Goal: Task Accomplishment & Management: Manage account settings

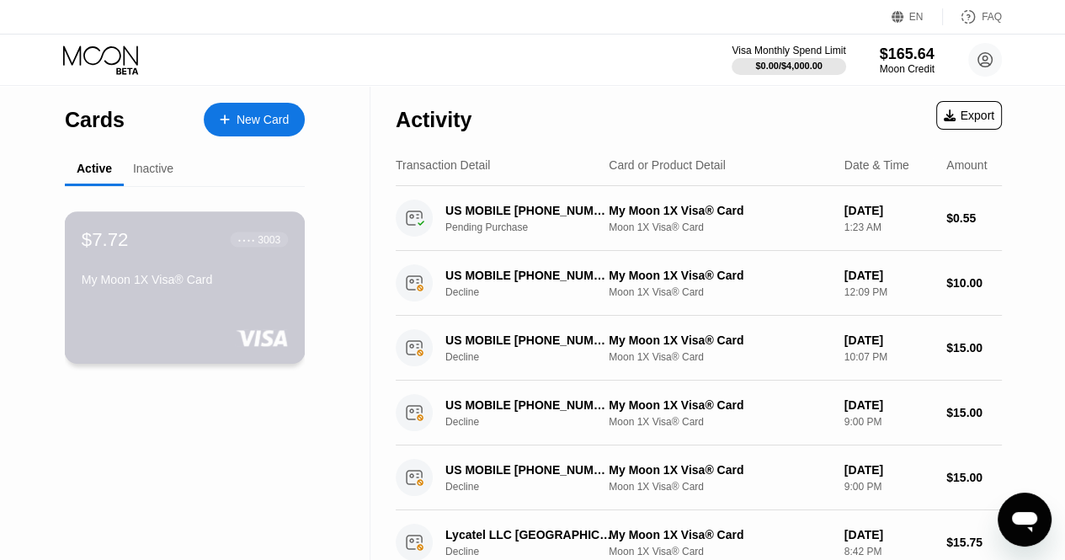
click at [173, 286] on div "My Moon 1X Visa® Card" at bounding box center [185, 279] width 206 height 13
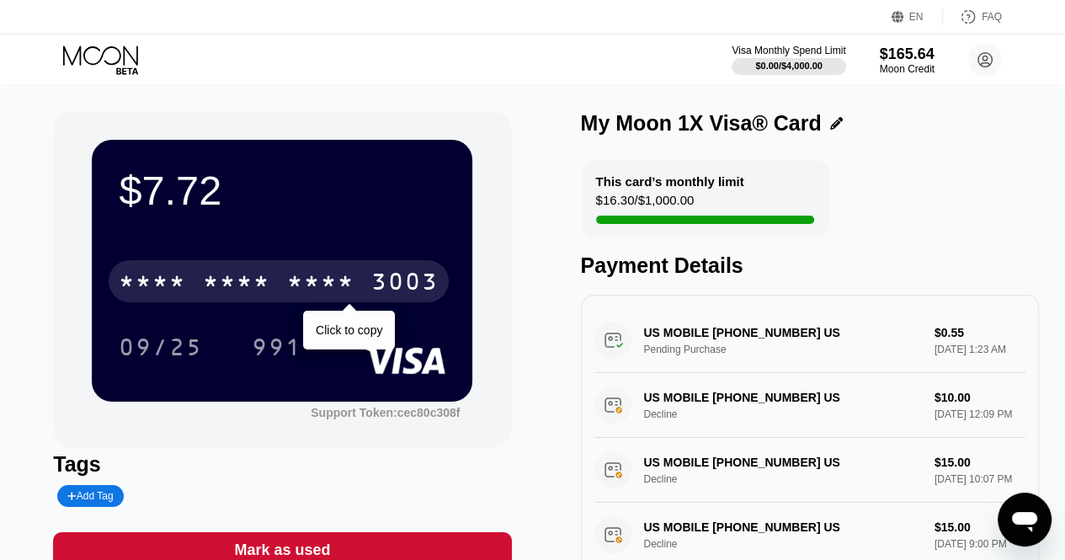
click at [285, 282] on div "* * * * * * * * * * * * 3003" at bounding box center [279, 281] width 340 height 42
click at [333, 290] on div "2548" at bounding box center [320, 283] width 67 height 27
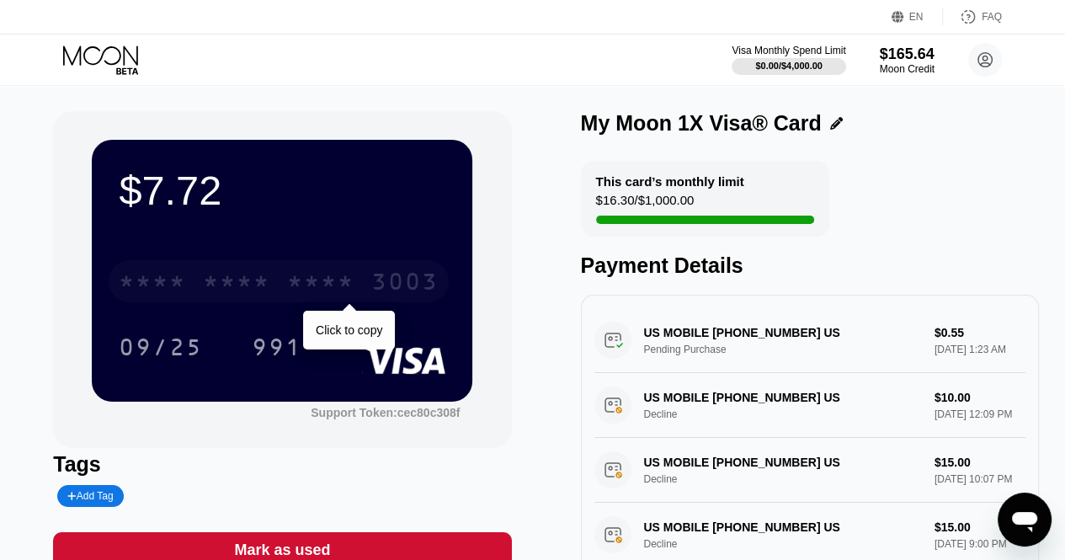
click at [245, 285] on div "* * * *" at bounding box center [236, 283] width 67 height 27
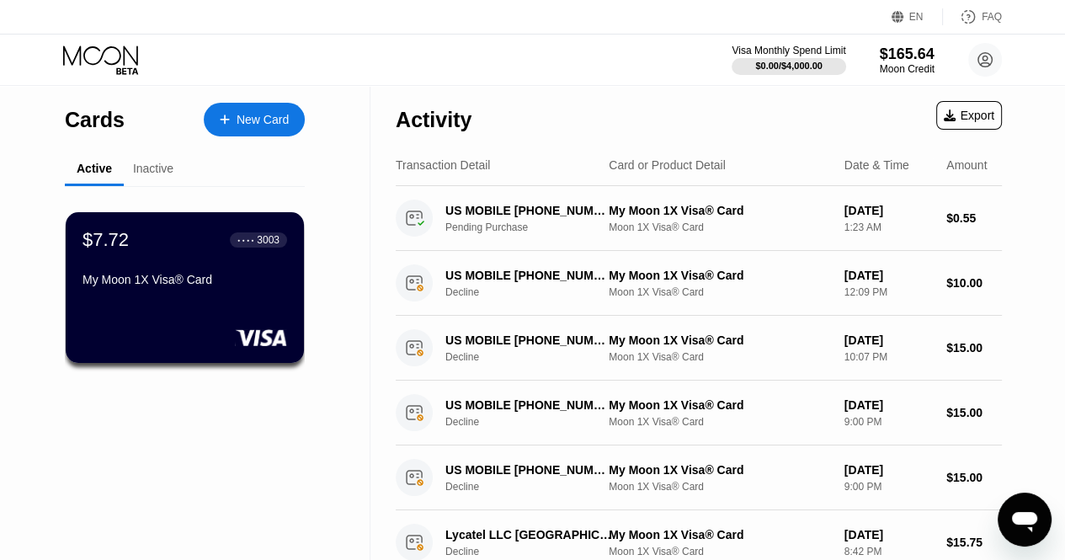
click at [153, 168] on div "Inactive" at bounding box center [153, 168] width 40 height 13
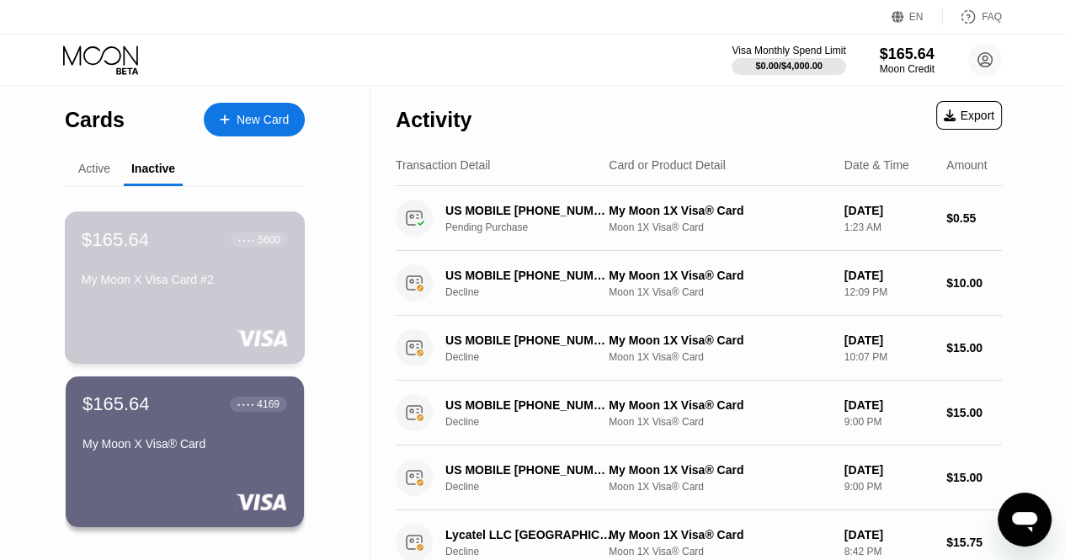
click at [176, 293] on div "My Moon X Visa Card #2" at bounding box center [185, 283] width 206 height 20
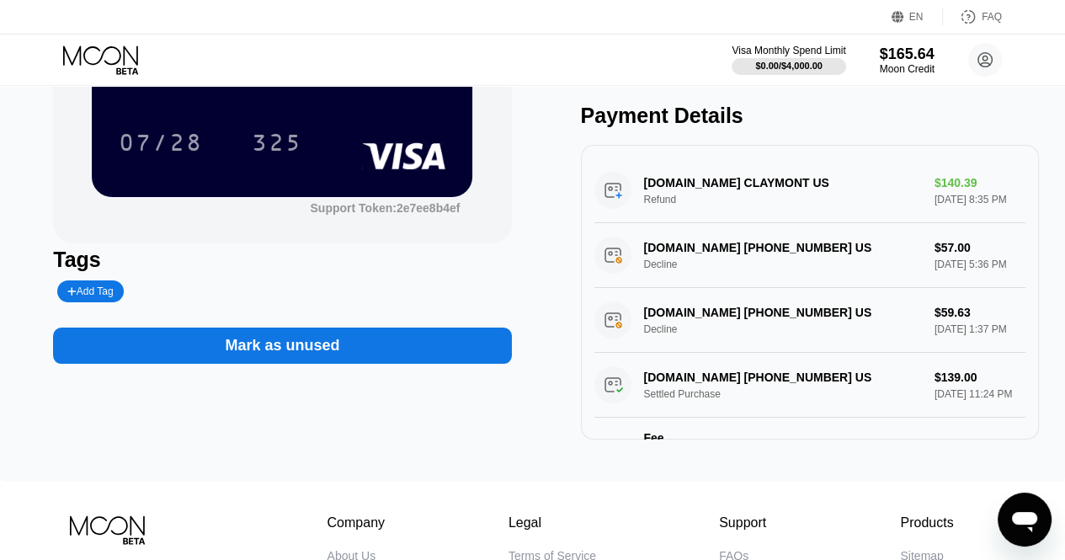
scroll to position [212, 0]
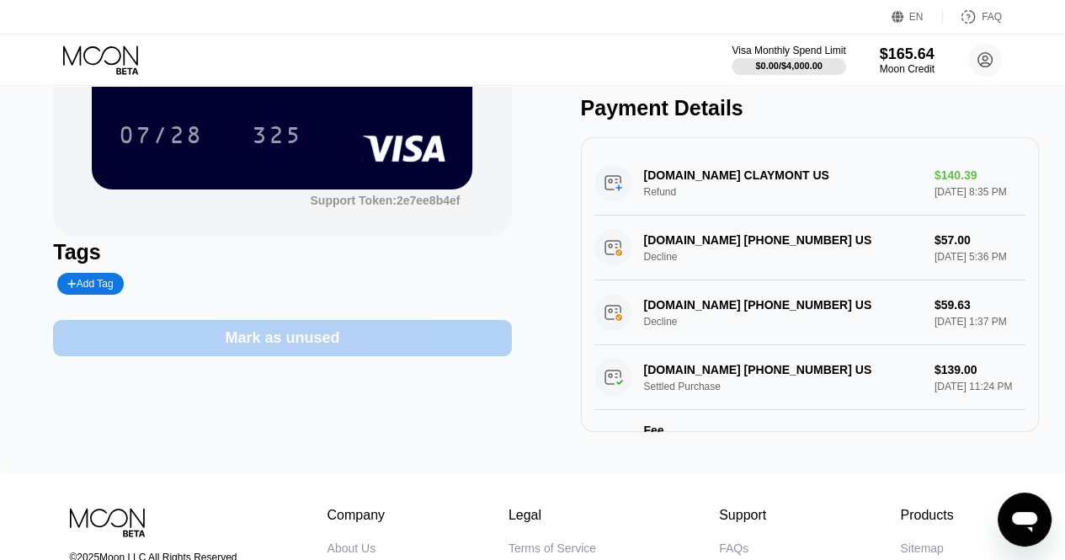
click at [375, 351] on div "Mark as unused" at bounding box center [282, 338] width 458 height 36
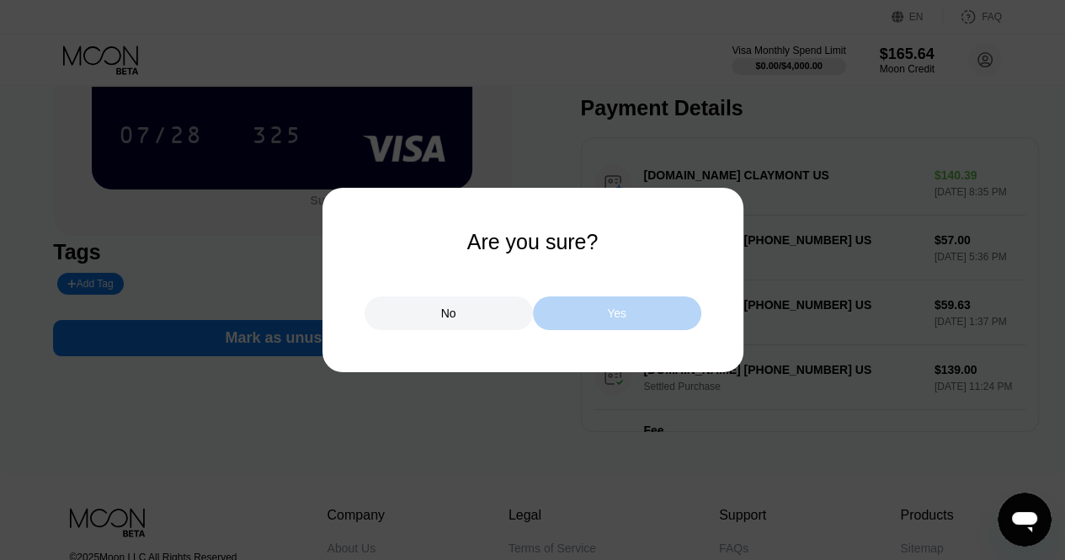
click at [586, 314] on div "Yes" at bounding box center [617, 313] width 168 height 34
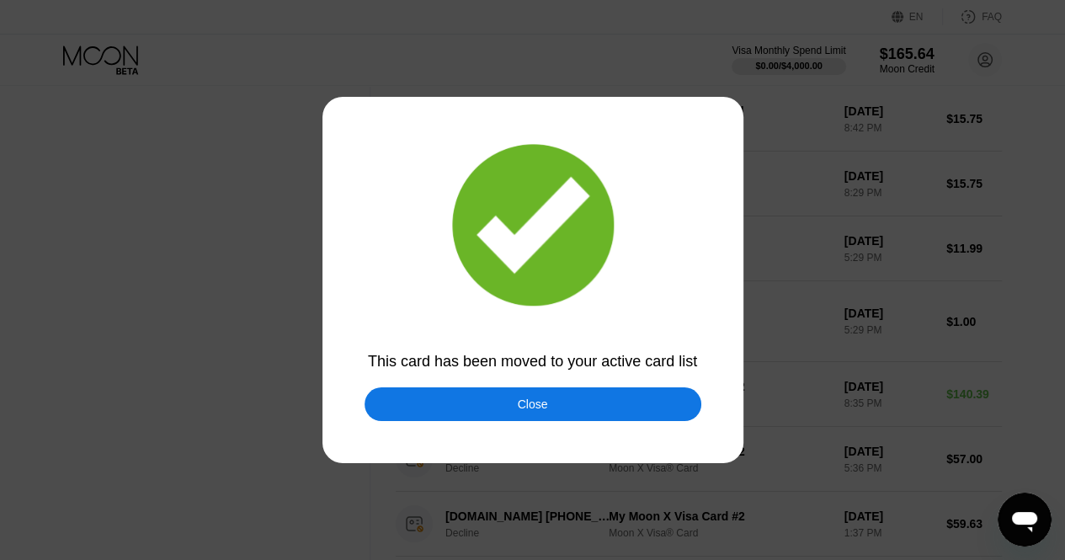
scroll to position [490, 0]
click at [552, 413] on div "Close" at bounding box center [533, 404] width 337 height 34
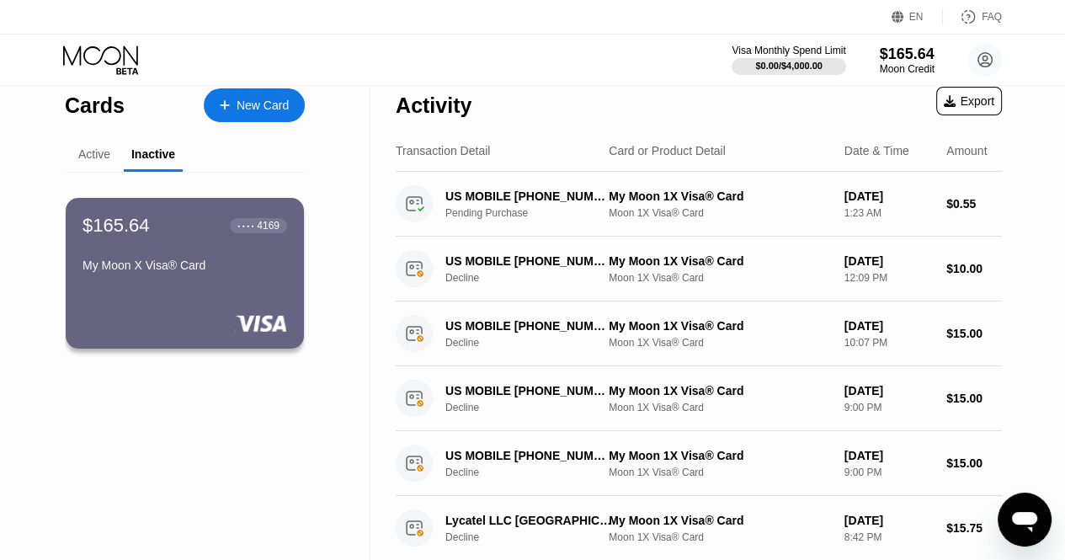
scroll to position [0, 0]
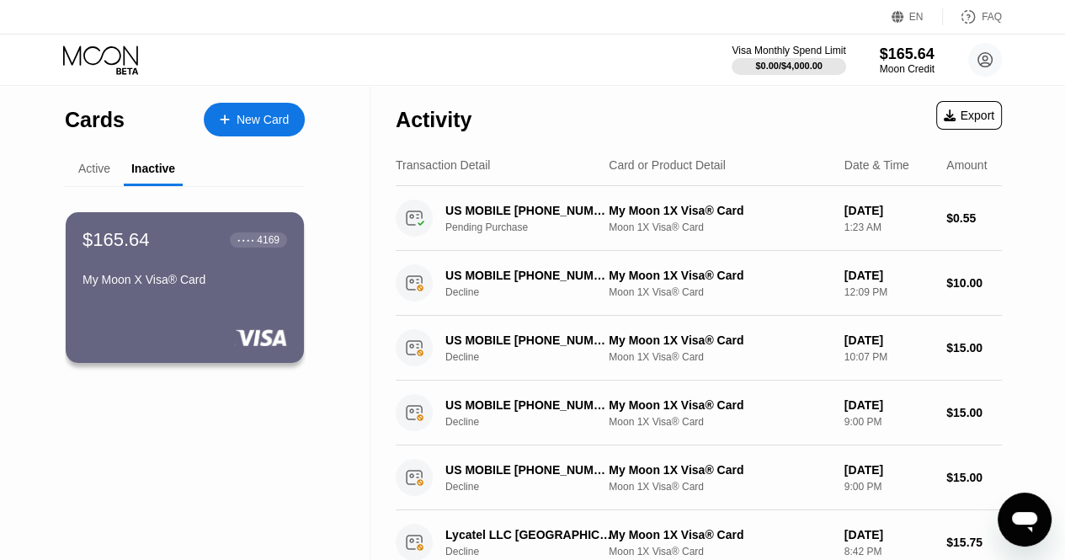
click at [76, 180] on div "Active" at bounding box center [94, 169] width 59 height 33
click at [86, 179] on div "Active" at bounding box center [94, 169] width 59 height 33
click at [95, 172] on div "Active" at bounding box center [94, 168] width 32 height 13
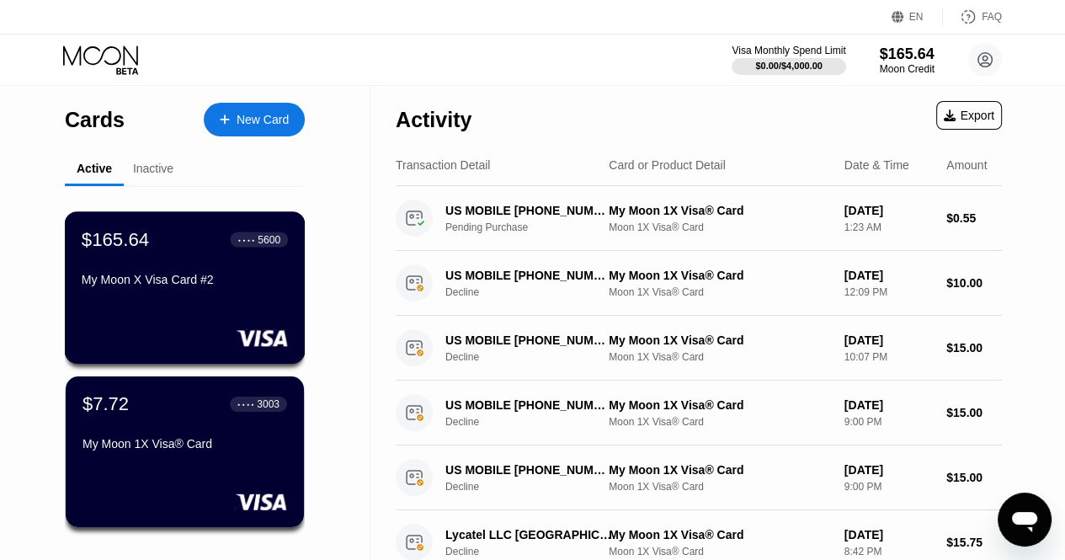
click at [214, 229] on div "$165.64 ● ● ● ● 5600 My Moon X Visa Card #2" at bounding box center [185, 287] width 241 height 152
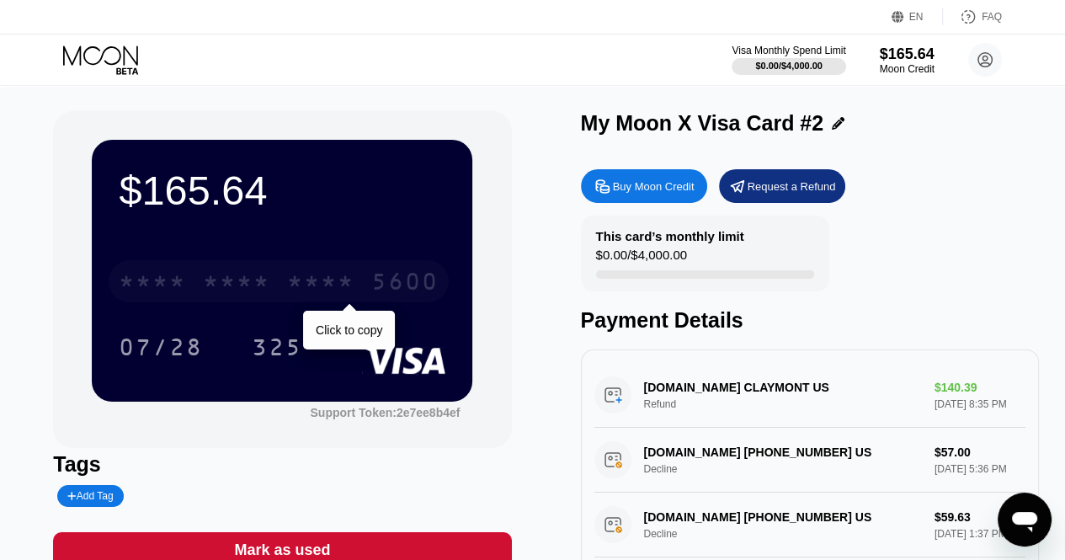
click at [248, 276] on div "* * * *" at bounding box center [236, 283] width 67 height 27
click at [266, 280] on div "6500" at bounding box center [236, 283] width 67 height 27
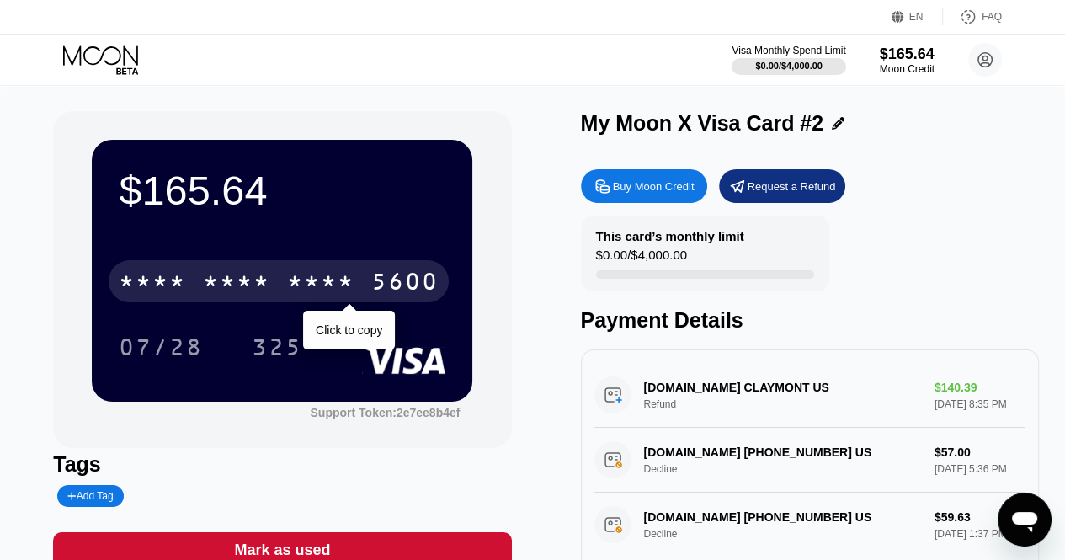
click at [327, 290] on div "* * * *" at bounding box center [320, 283] width 67 height 27
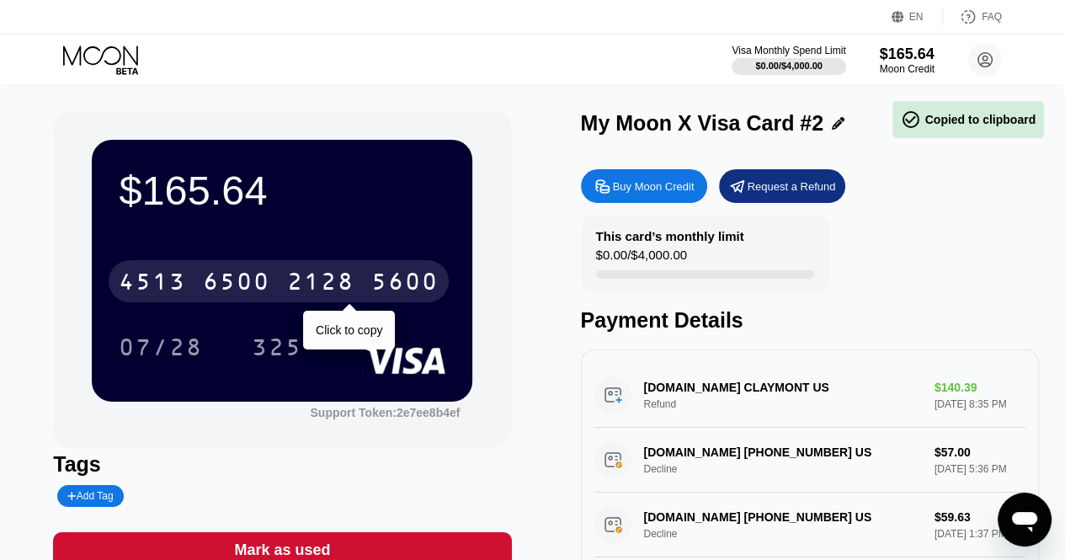
click at [363, 285] on div "[CREDIT_CARD_NUMBER]" at bounding box center [279, 281] width 340 height 42
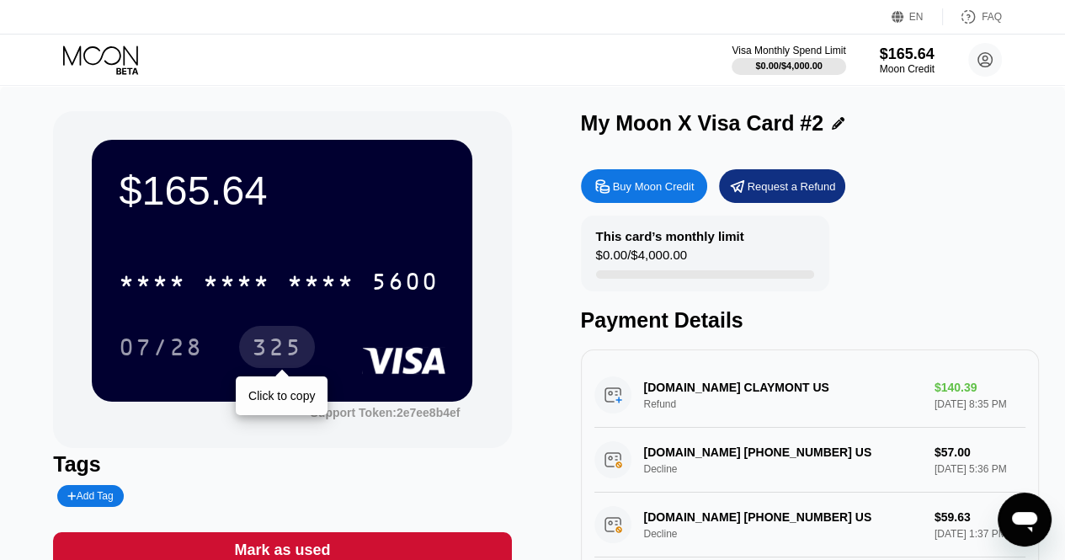
click at [279, 354] on div "325" at bounding box center [277, 349] width 51 height 27
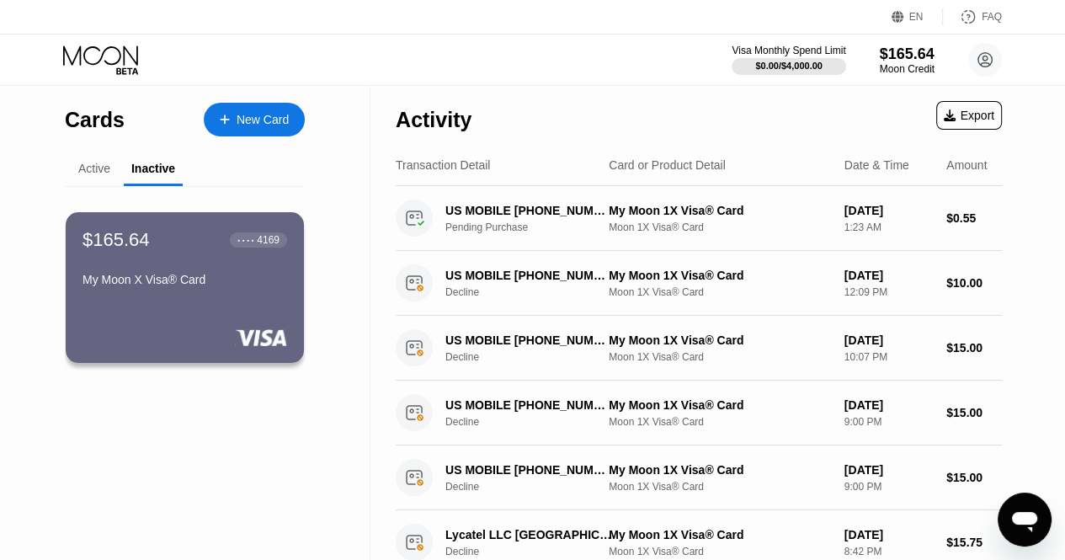
click at [92, 163] on div "Active" at bounding box center [94, 168] width 32 height 13
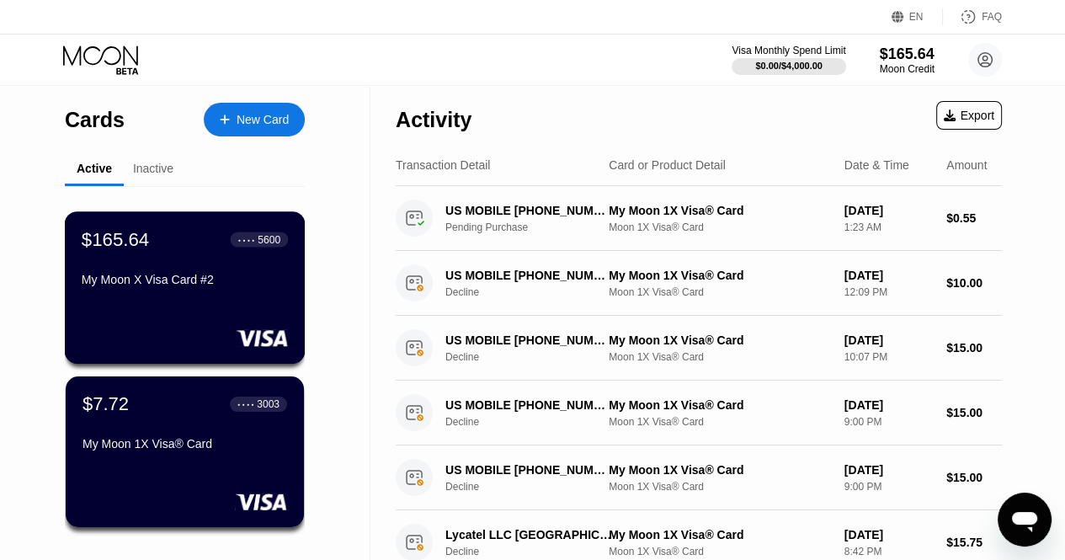
click at [136, 248] on div "$165.64" at bounding box center [115, 239] width 67 height 22
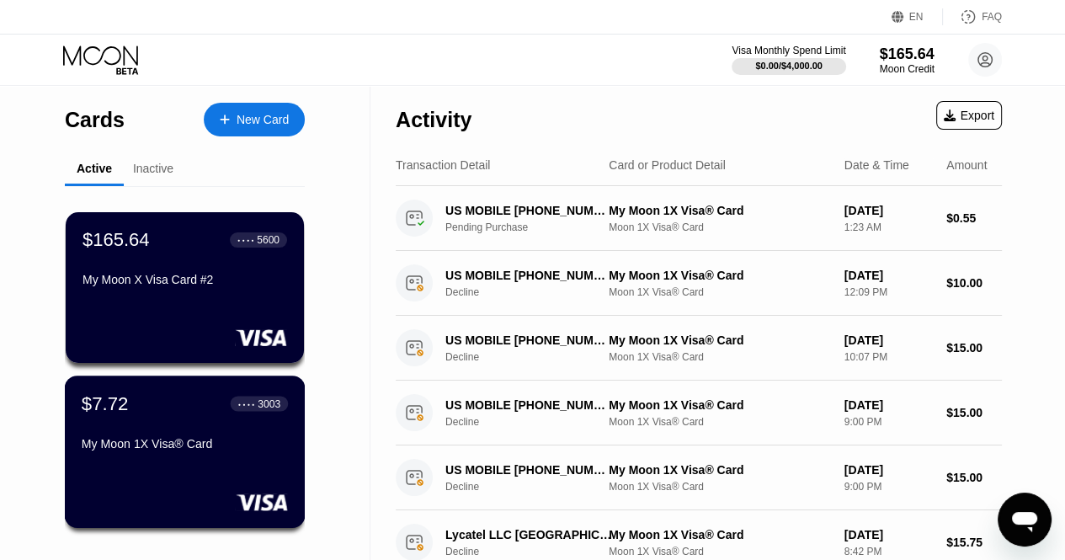
click at [173, 432] on div "$7.72 ● ● ● ● 3003 My Moon 1X Visa® Card" at bounding box center [185, 424] width 206 height 65
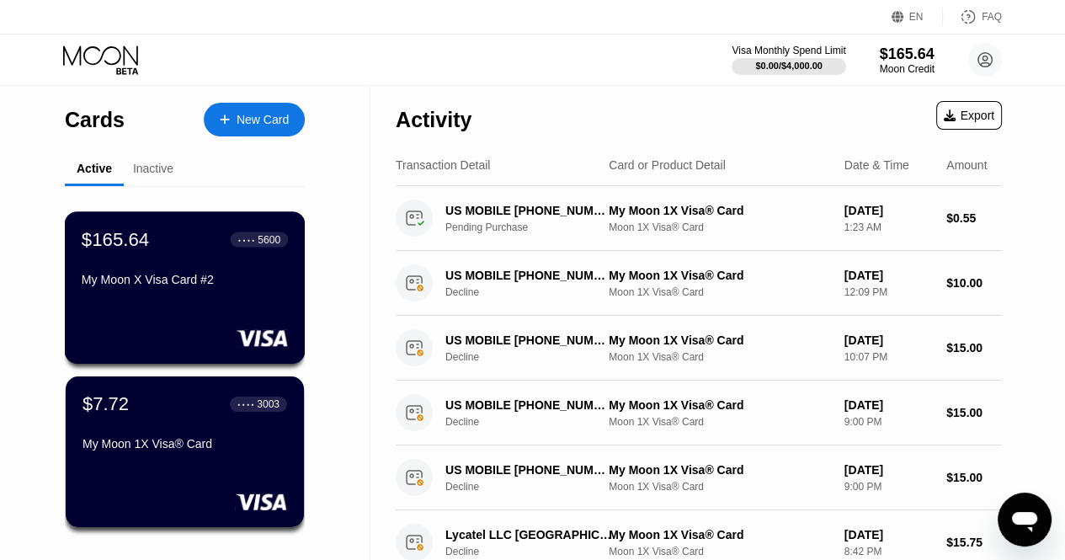
click at [200, 293] on div "My Moon X Visa Card #2" at bounding box center [185, 283] width 206 height 20
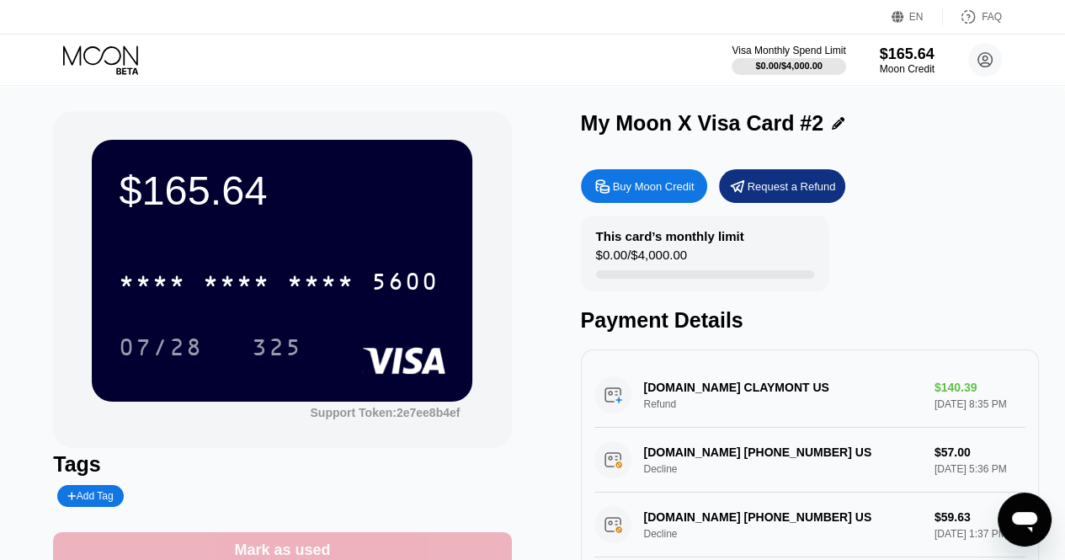
click at [416, 553] on div "Mark as used" at bounding box center [282, 550] width 458 height 36
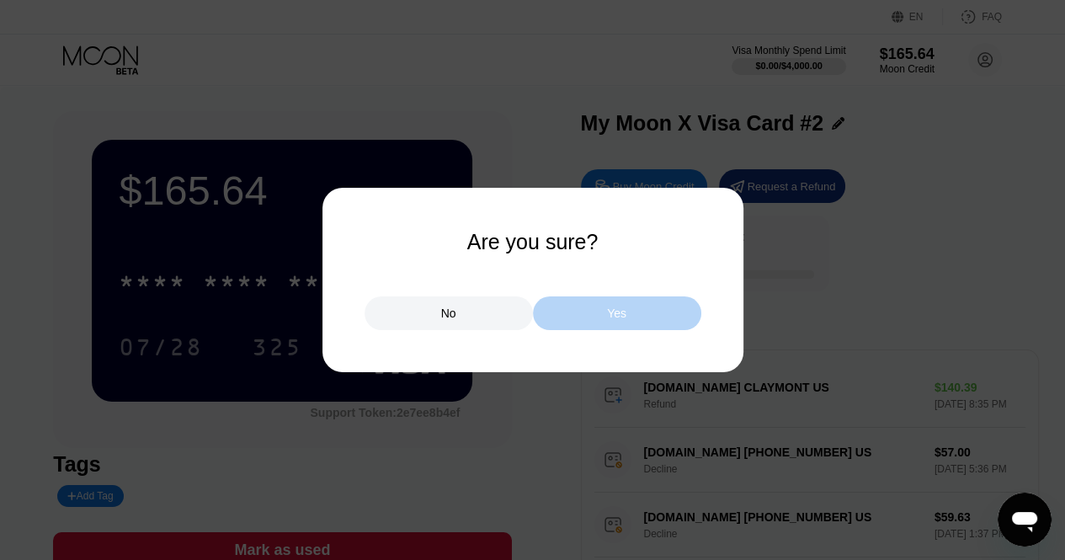
click at [585, 318] on div "Yes" at bounding box center [617, 313] width 168 height 34
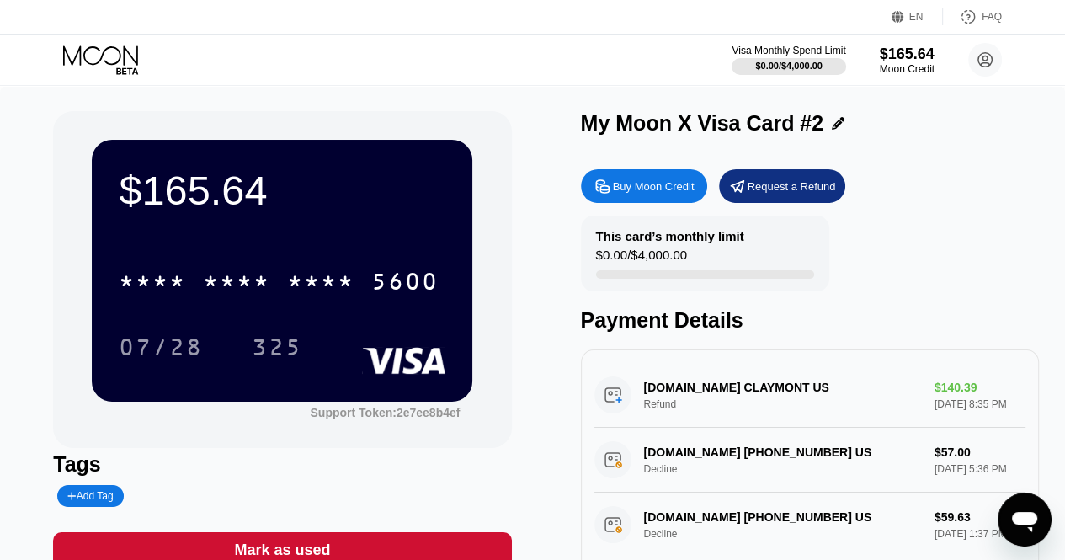
scroll to position [16, 0]
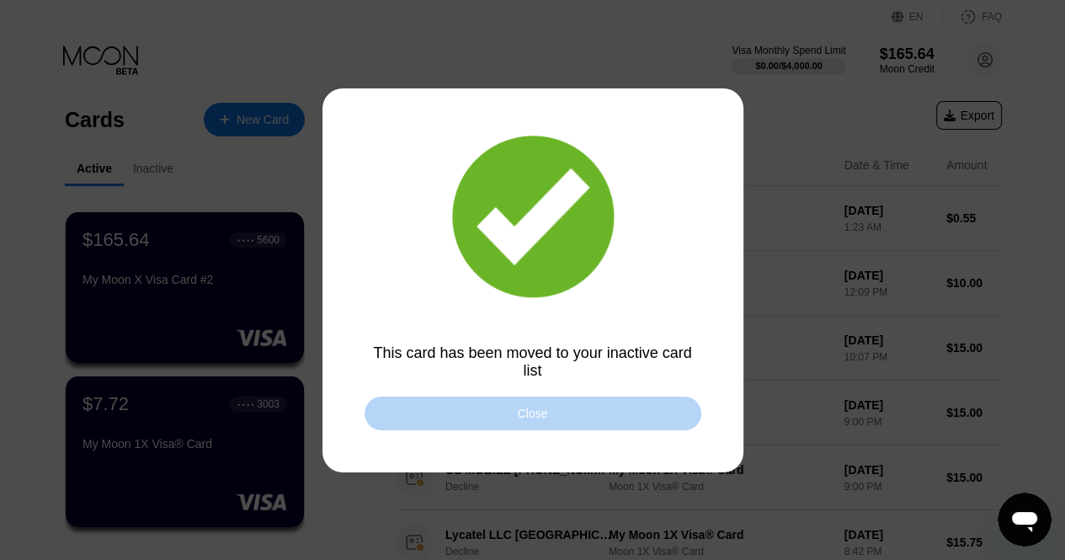
click at [516, 416] on div "Close" at bounding box center [533, 414] width 337 height 34
